Goal: Information Seeking & Learning: Check status

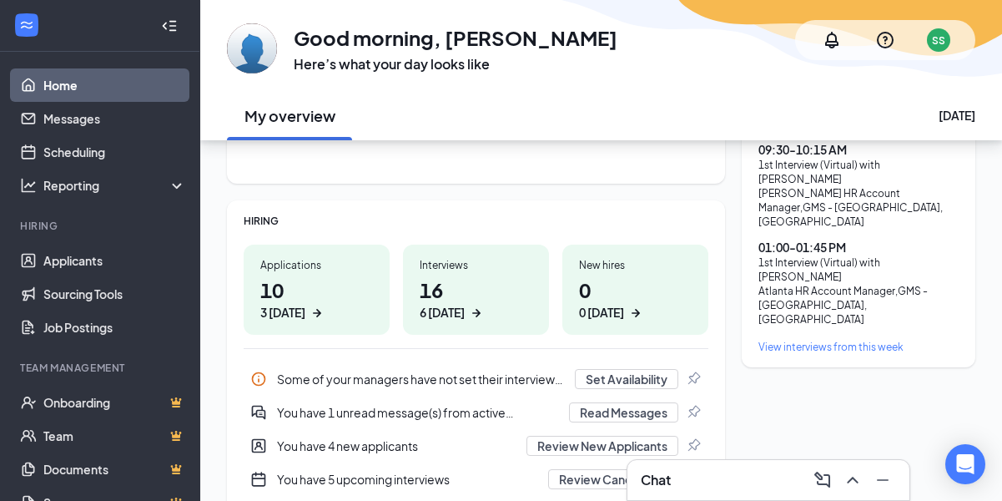
scroll to position [83, 0]
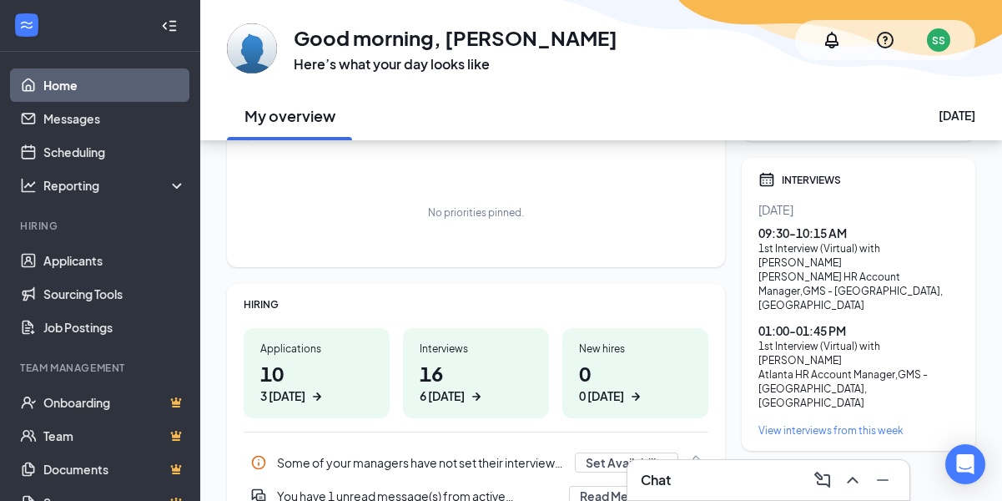
click at [795, 247] on div "1st Interview (Virtual) with [PERSON_NAME]" at bounding box center [859, 255] width 200 height 28
click at [824, 423] on div "View interviews from this week" at bounding box center [859, 430] width 200 height 14
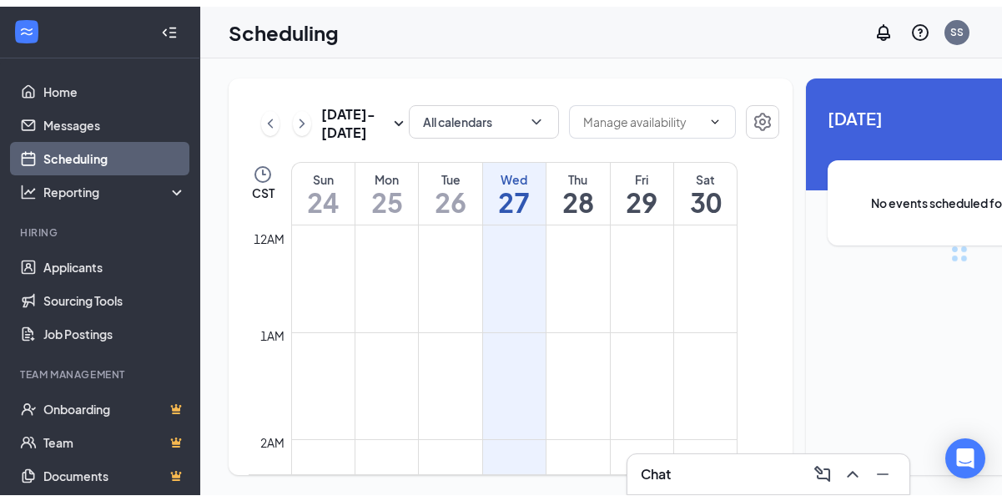
scroll to position [820, 0]
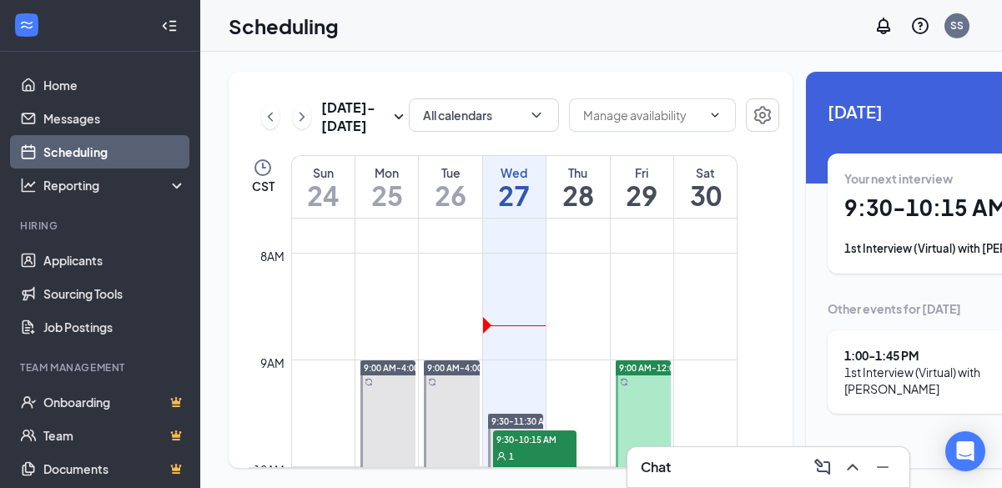
click at [872, 250] on div "1st Interview (Virtual) with [PERSON_NAME]" at bounding box center [959, 248] width 230 height 17
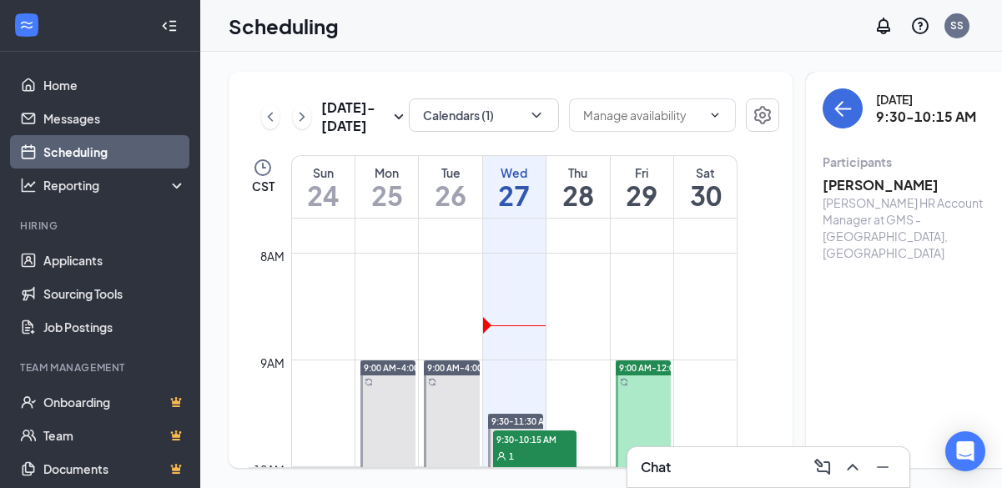
click at [823, 184] on h3 "[PERSON_NAME]" at bounding box center [910, 185] width 175 height 18
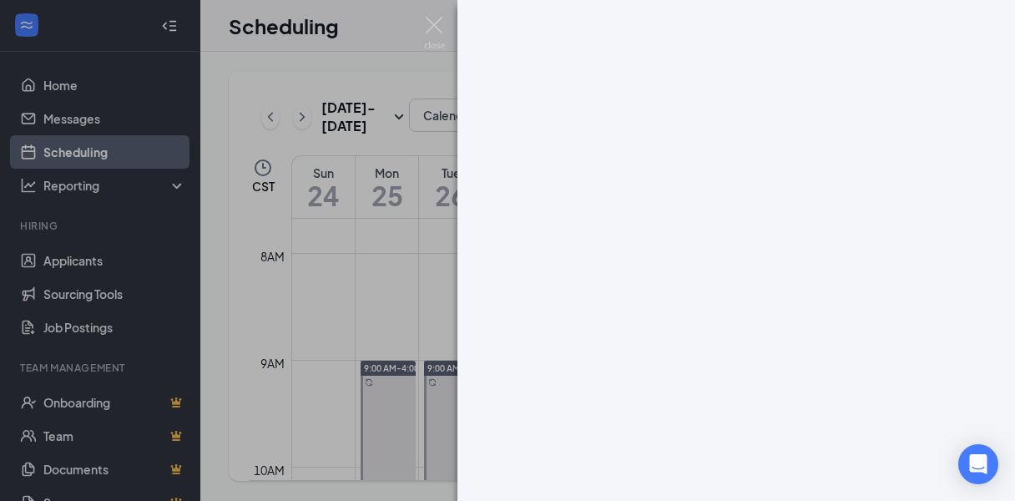
drag, startPoint x: 559, startPoint y: 37, endPoint x: 448, endPoint y: 33, distance: 111.1
click at [559, 37] on div at bounding box center [735, 250] width 557 height 501
click at [430, 23] on img at bounding box center [434, 33] width 21 height 33
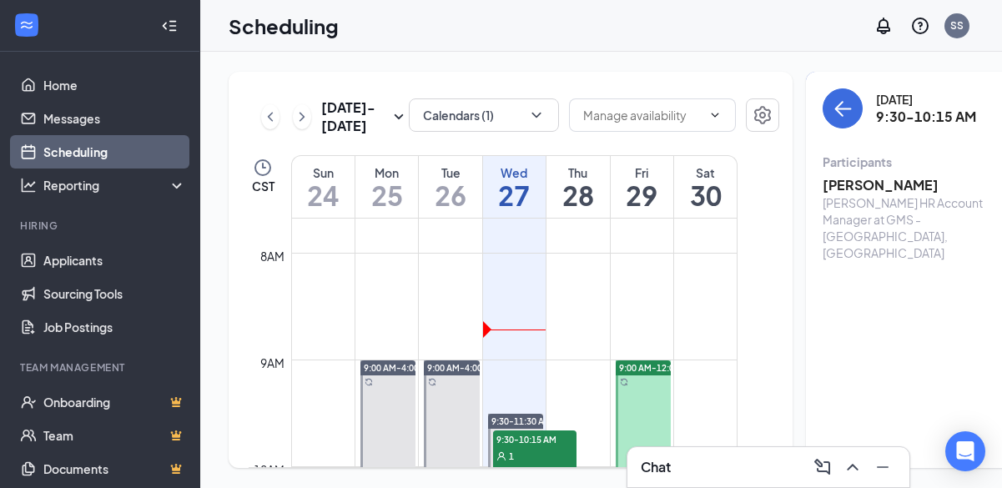
click at [216, 42] on div "Scheduling SS" at bounding box center [601, 26] width 802 height 52
click at [80, 255] on link "Applicants" at bounding box center [114, 260] width 143 height 33
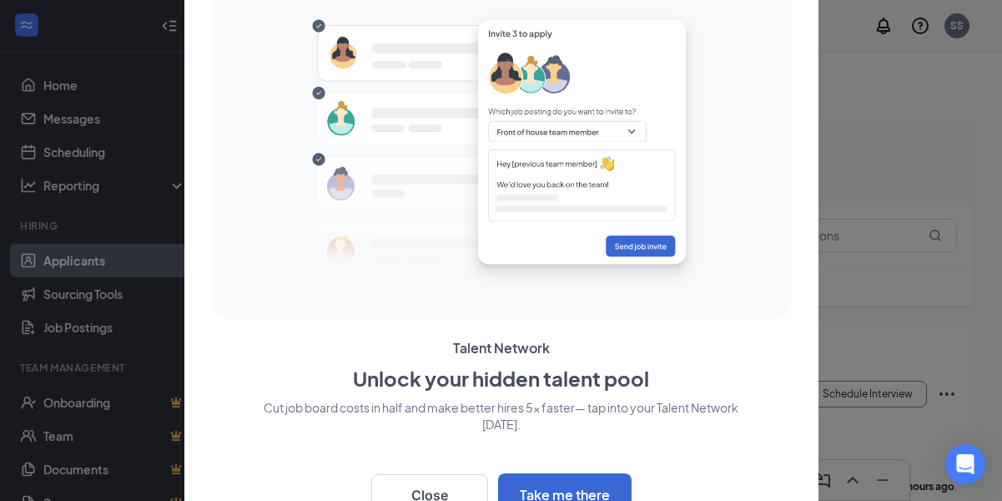
scroll to position [39, 0]
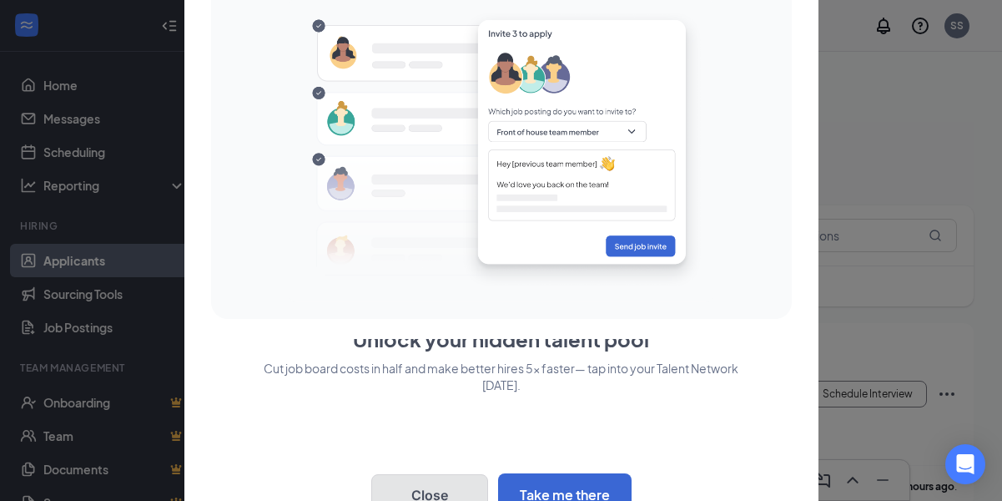
click at [441, 492] on button "Close" at bounding box center [429, 495] width 117 height 42
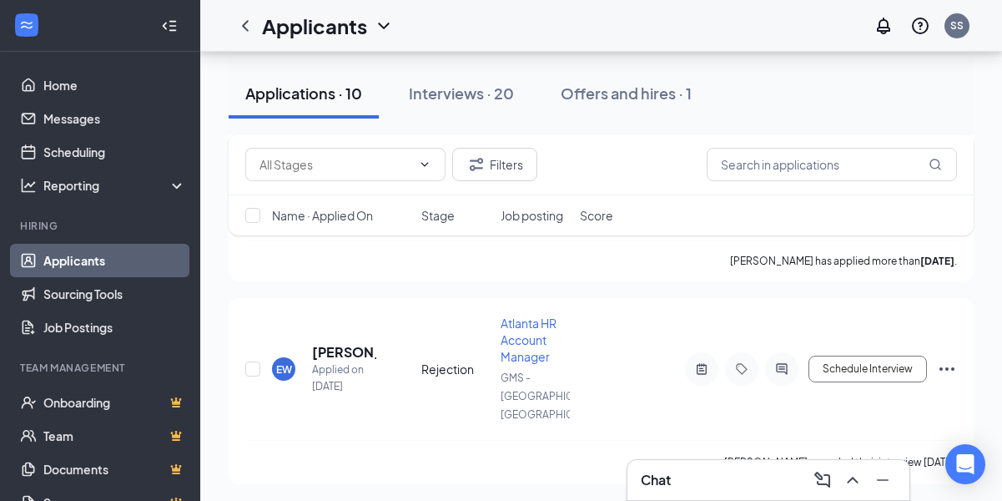
scroll to position [1650, 0]
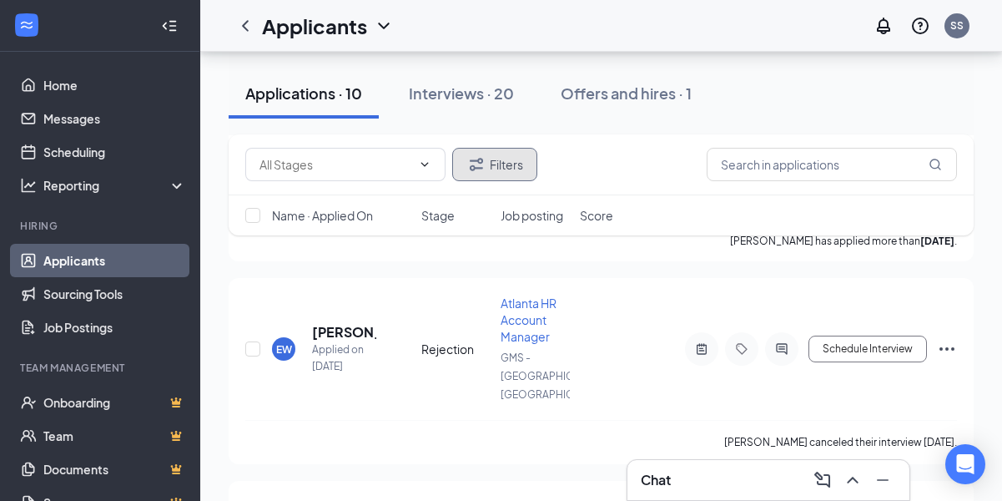
click at [503, 157] on button "Filters" at bounding box center [494, 164] width 85 height 33
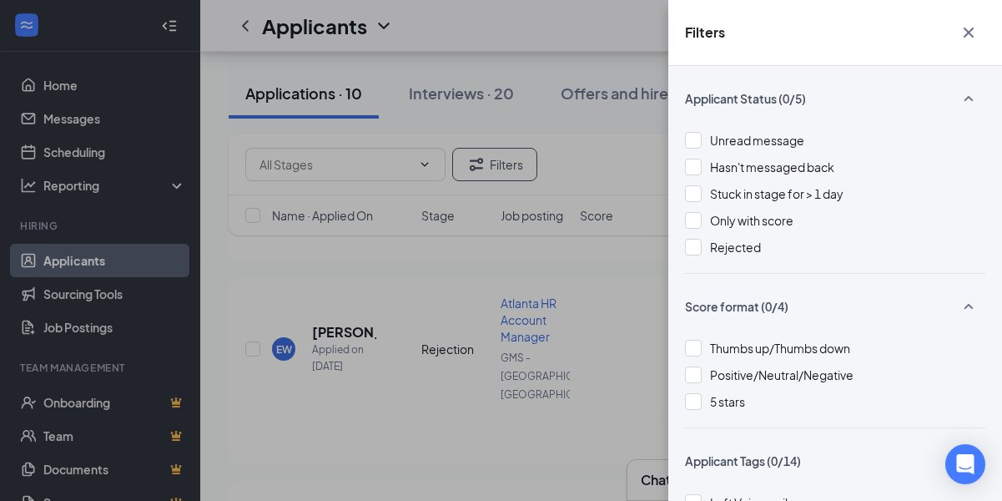
click at [553, 59] on div "Filters Applicant Status (0/5) Unread message Hasn't messaged back Stuck in sta…" at bounding box center [501, 250] width 1002 height 501
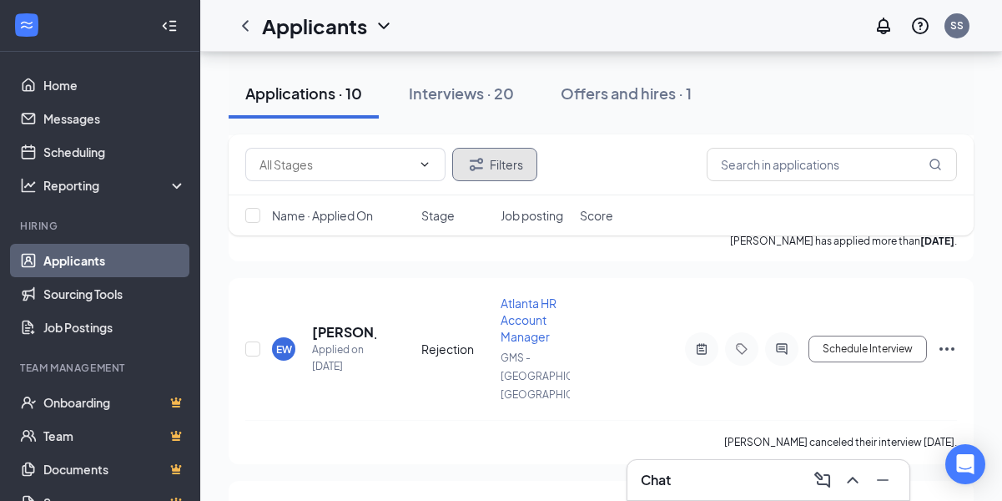
scroll to position [1620, 0]
